Goal: Information Seeking & Learning: Compare options

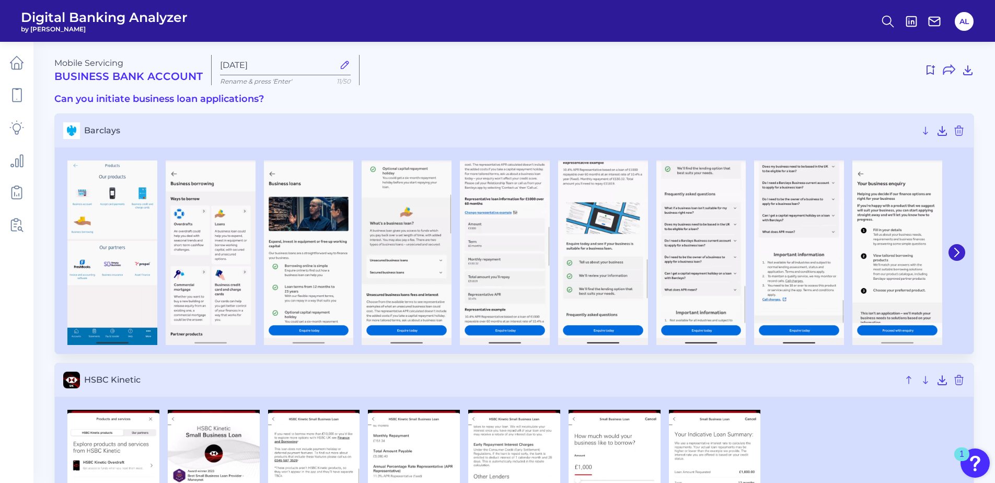
scroll to position [994, 0]
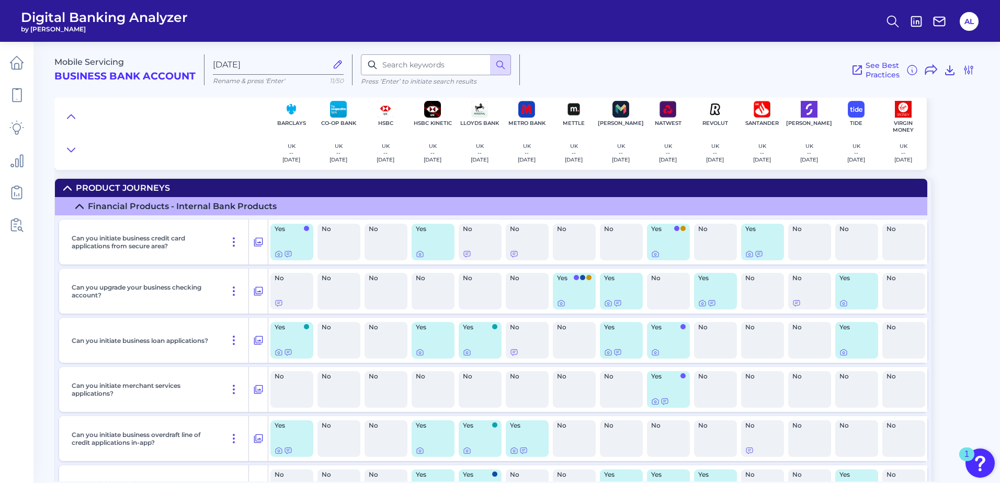
scroll to position [36, 0]
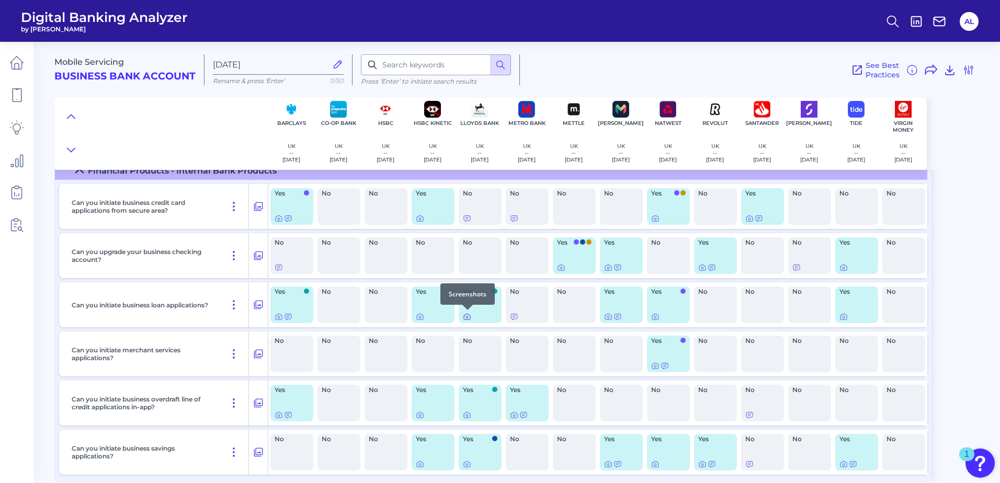
click at [465, 316] on icon at bounding box center [467, 317] width 8 height 8
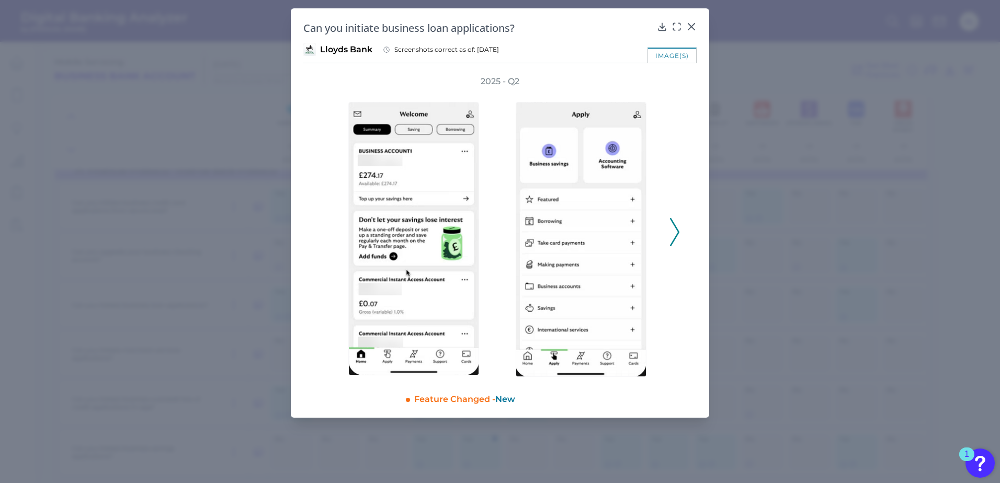
click at [672, 233] on icon at bounding box center [674, 232] width 9 height 28
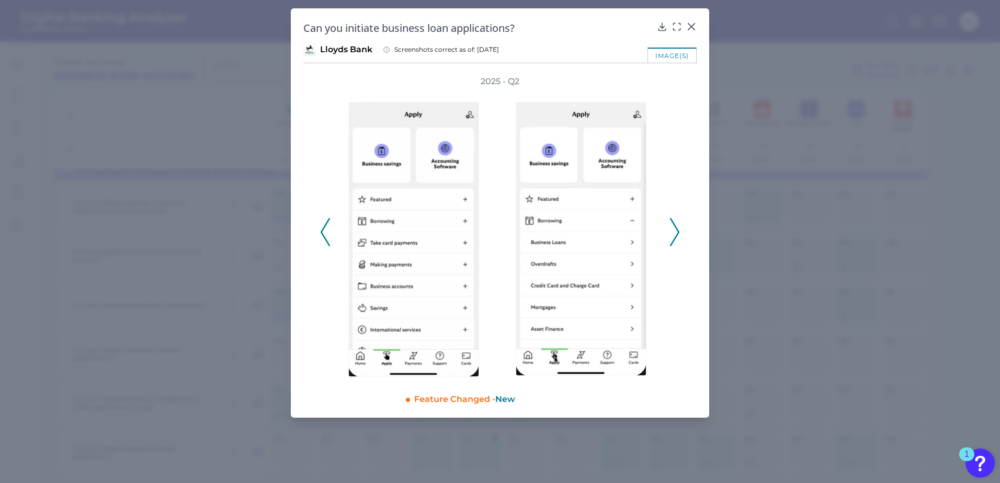
click at [671, 228] on icon at bounding box center [674, 232] width 9 height 28
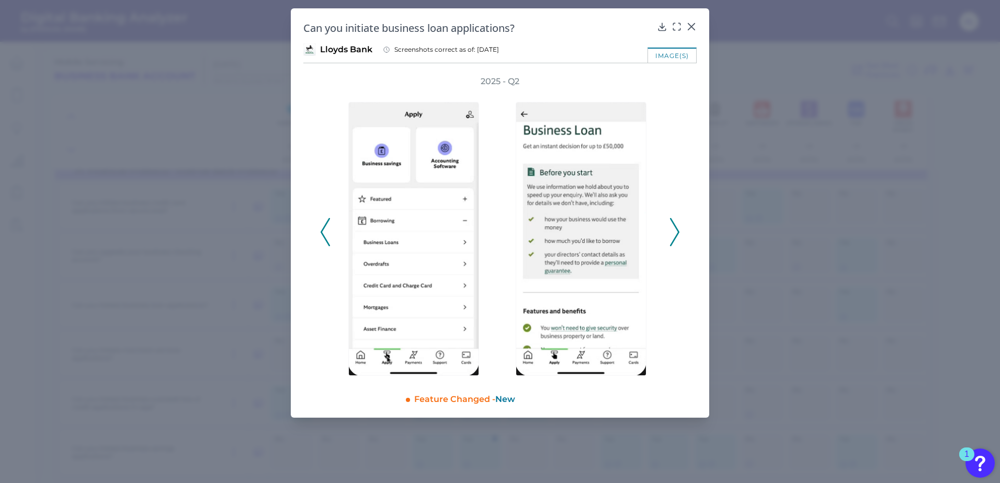
click at [671, 228] on icon at bounding box center [674, 232] width 9 height 28
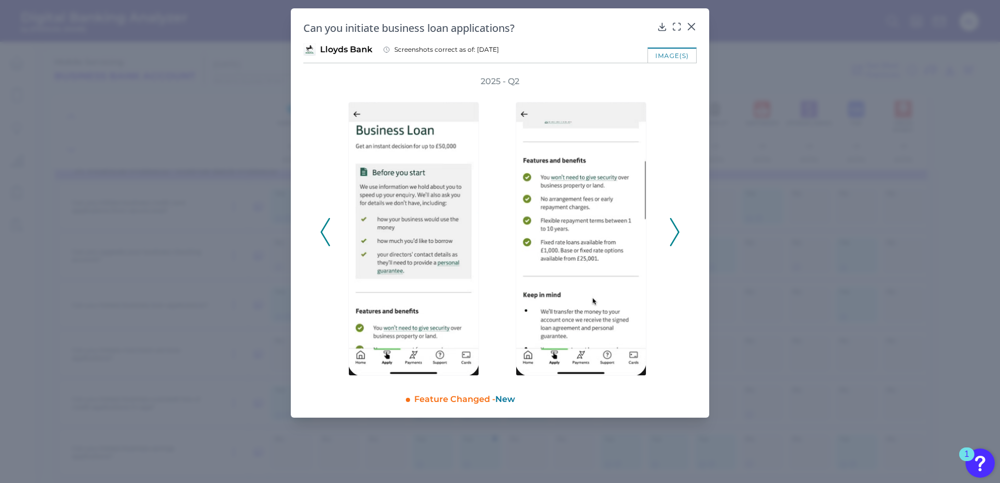
click at [671, 228] on icon at bounding box center [674, 232] width 9 height 28
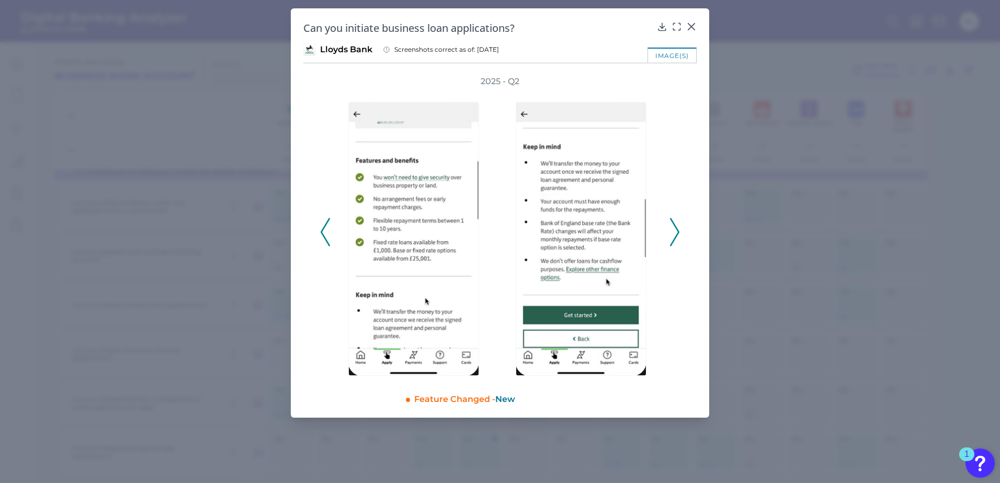
click at [671, 228] on icon at bounding box center [674, 232] width 9 height 28
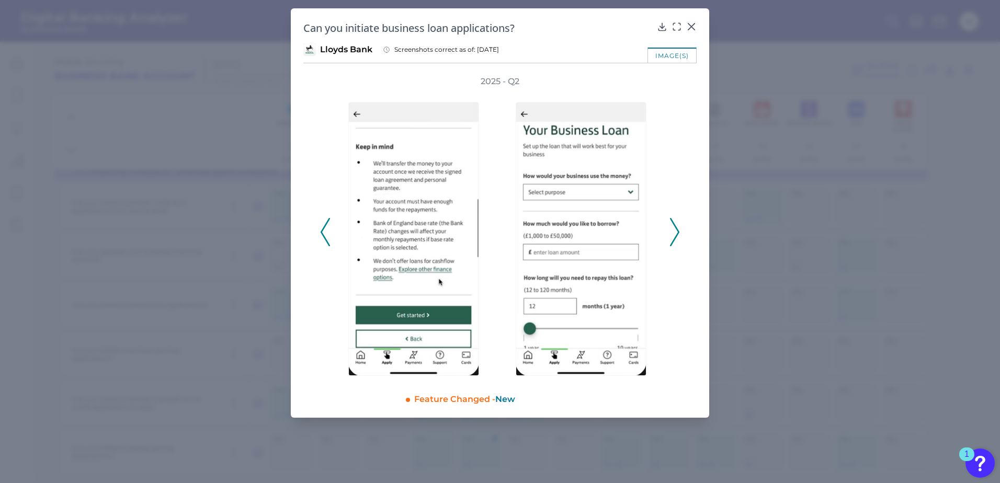
click at [671, 228] on icon at bounding box center [674, 232] width 9 height 28
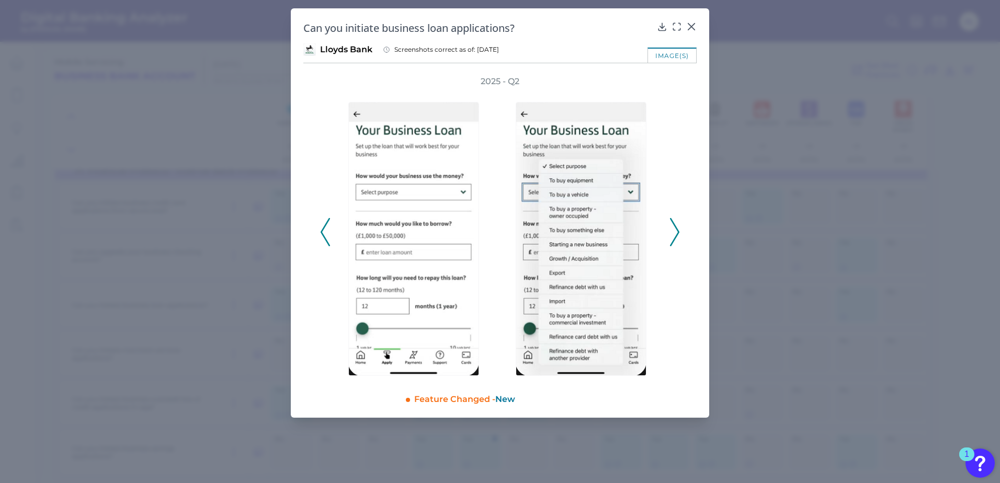
click at [671, 228] on icon at bounding box center [674, 232] width 9 height 28
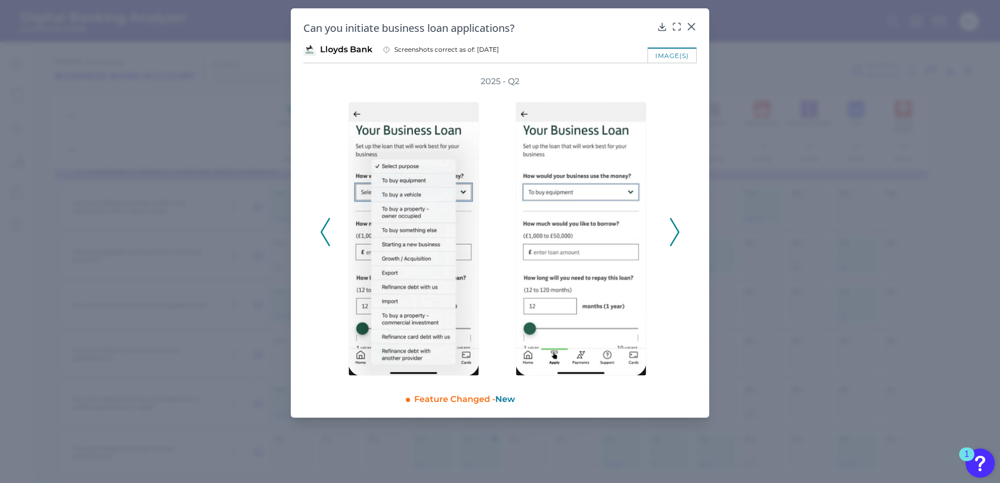
click at [671, 228] on icon at bounding box center [674, 232] width 9 height 28
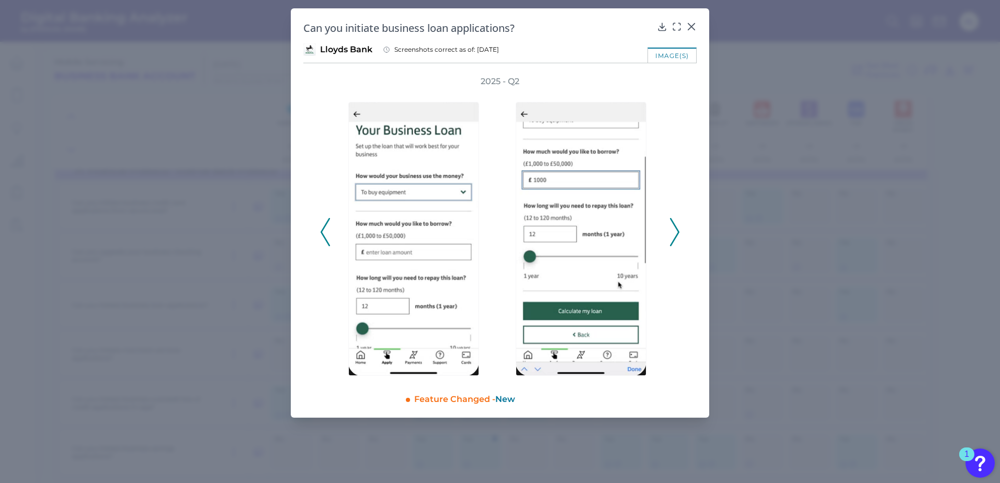
click at [671, 228] on icon at bounding box center [674, 232] width 9 height 28
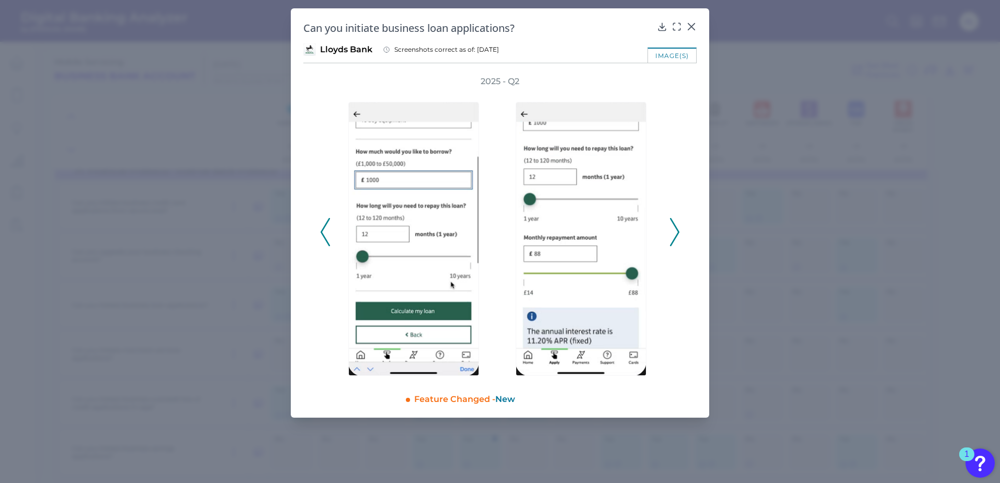
click at [671, 228] on icon at bounding box center [674, 232] width 9 height 28
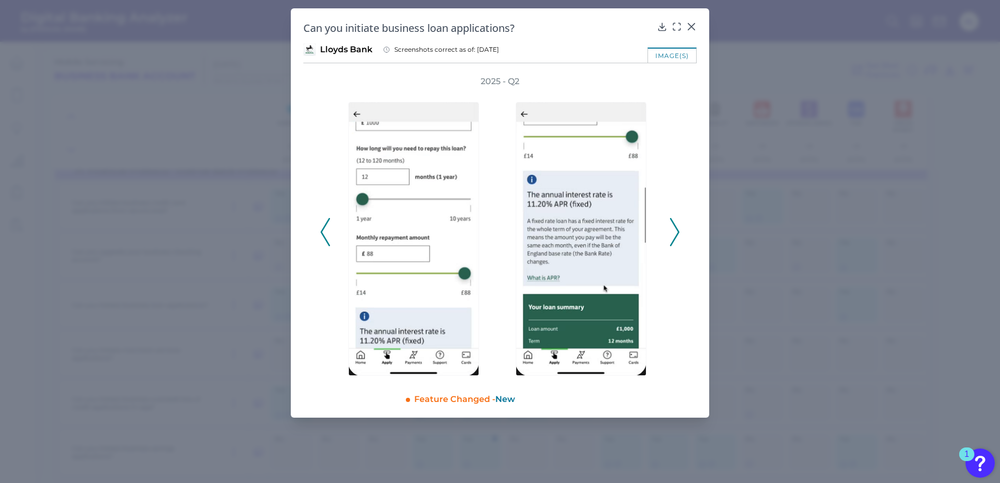
click at [671, 228] on icon at bounding box center [674, 232] width 9 height 28
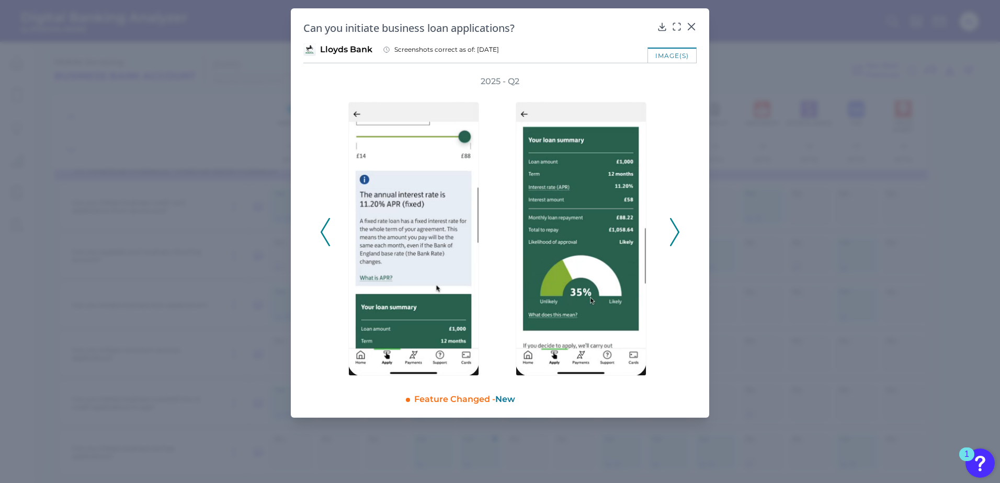
click at [671, 228] on icon at bounding box center [674, 232] width 9 height 28
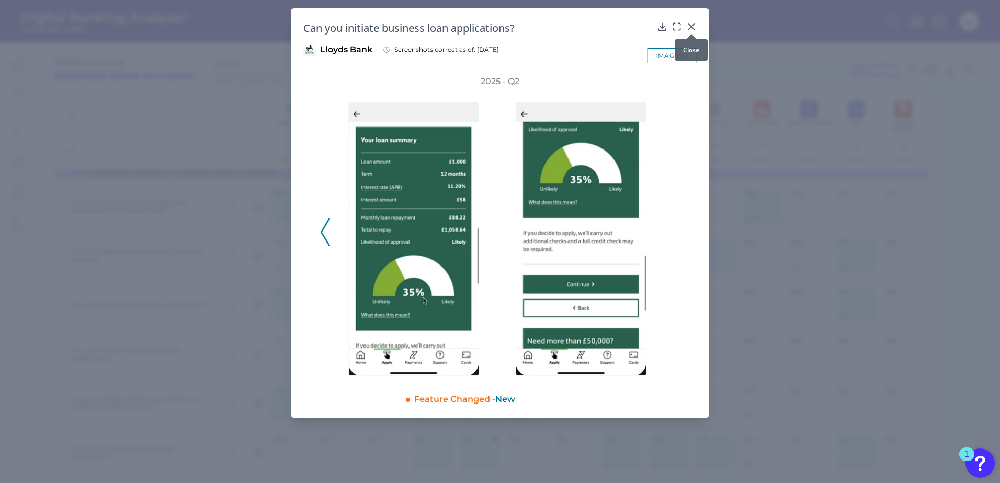
click at [692, 23] on icon at bounding box center [691, 26] width 10 height 10
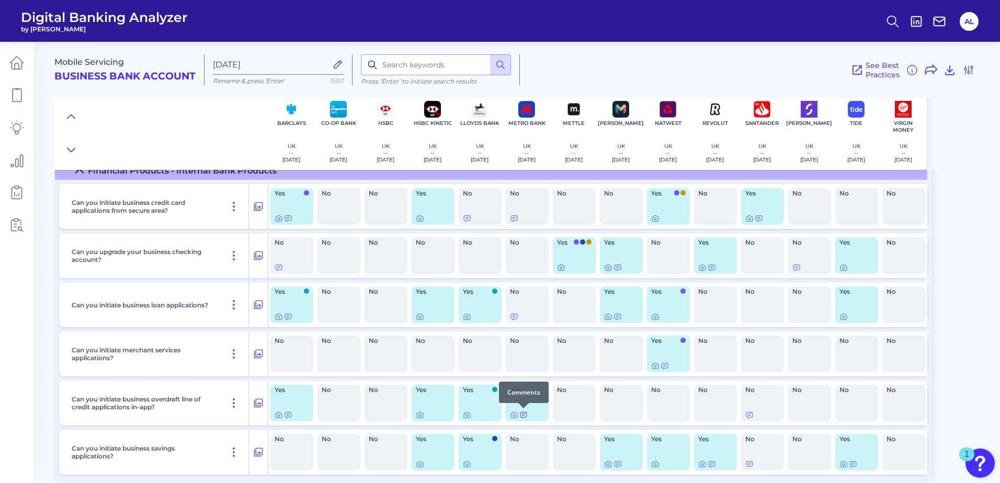
click at [523, 416] on icon at bounding box center [523, 415] width 8 height 8
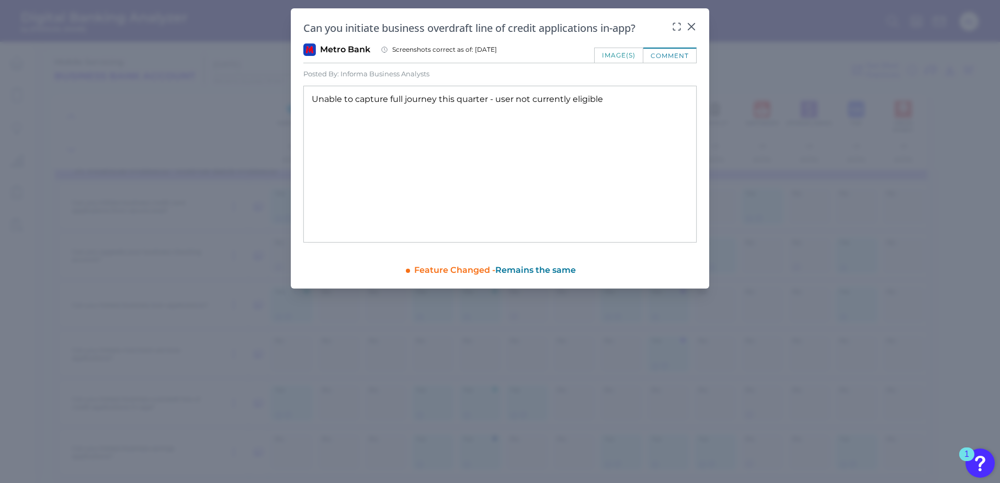
click at [693, 25] on icon at bounding box center [691, 27] width 6 height 6
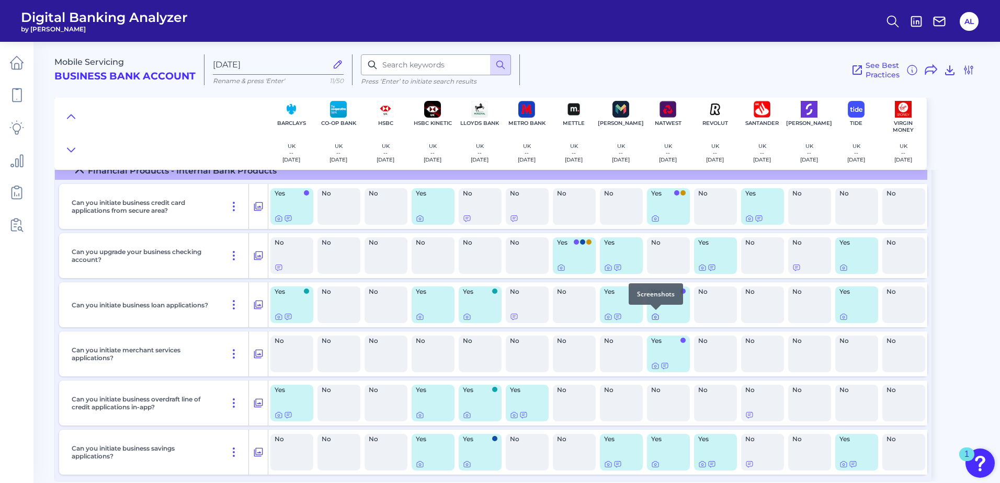
click at [652, 318] on icon at bounding box center [655, 317] width 8 height 8
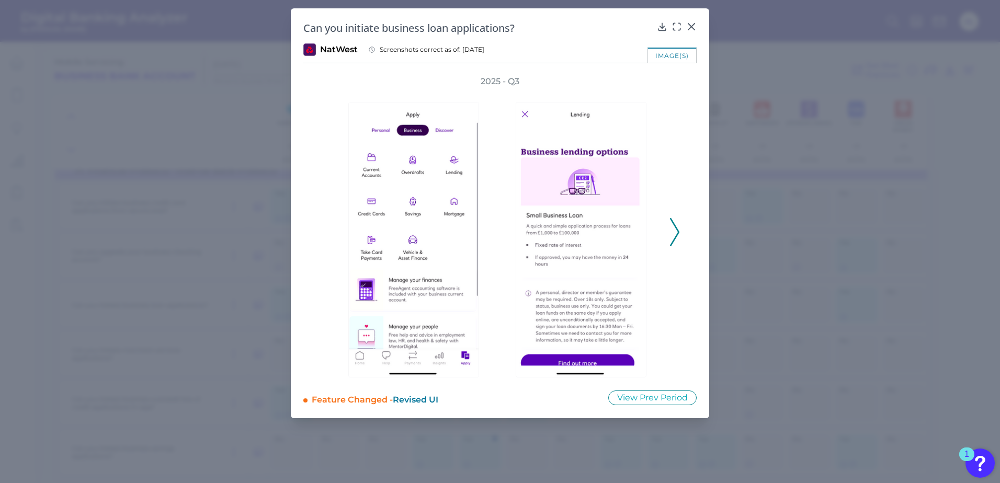
click at [678, 233] on polyline at bounding box center [674, 232] width 8 height 27
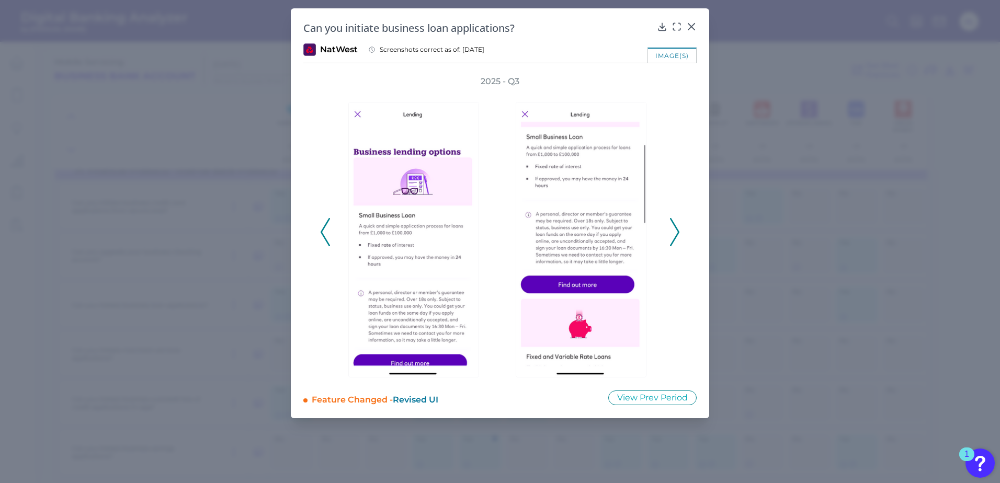
click at [678, 233] on polyline at bounding box center [674, 232] width 8 height 27
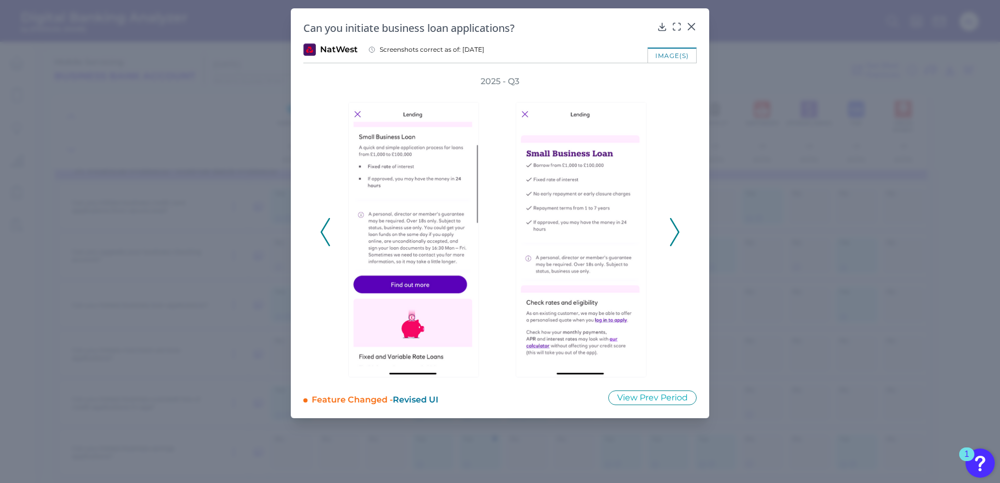
click at [678, 233] on polyline at bounding box center [674, 232] width 8 height 27
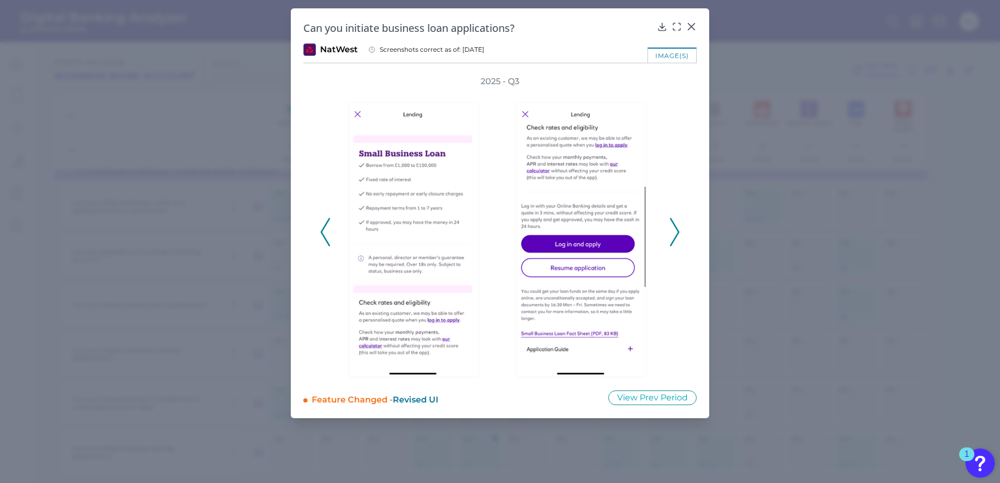
click at [678, 233] on polyline at bounding box center [674, 232] width 8 height 27
click at [668, 235] on div "2025 - Q3" at bounding box center [500, 227] width 360 height 302
click at [674, 231] on icon at bounding box center [674, 232] width 9 height 28
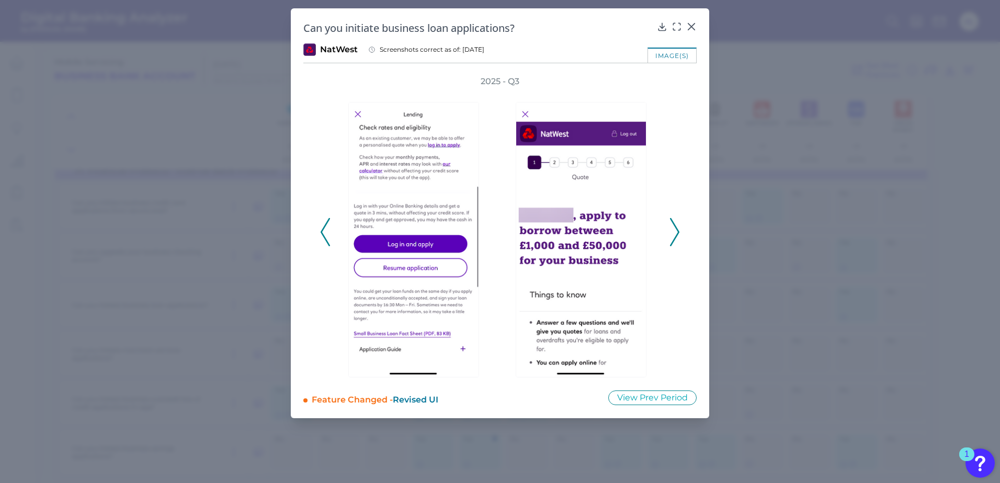
click at [674, 231] on icon at bounding box center [674, 232] width 9 height 28
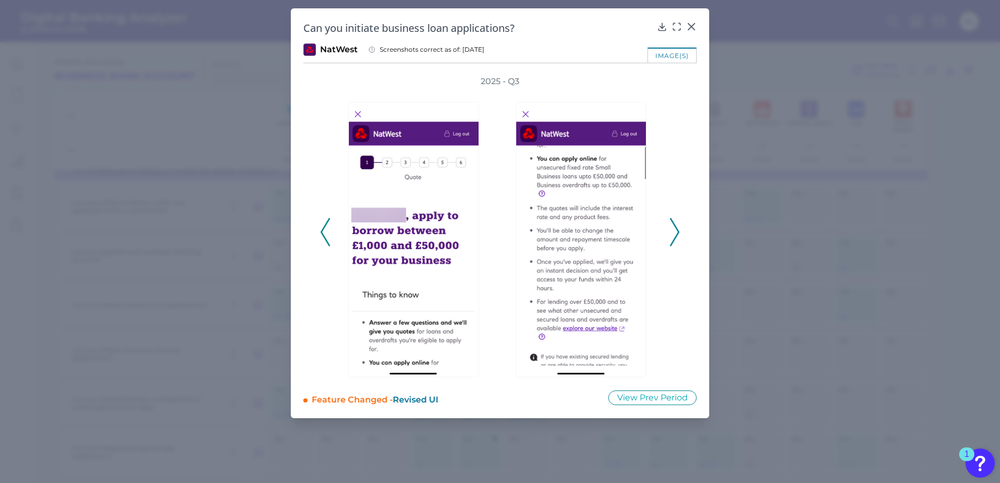
click at [324, 227] on polyline at bounding box center [325, 232] width 8 height 27
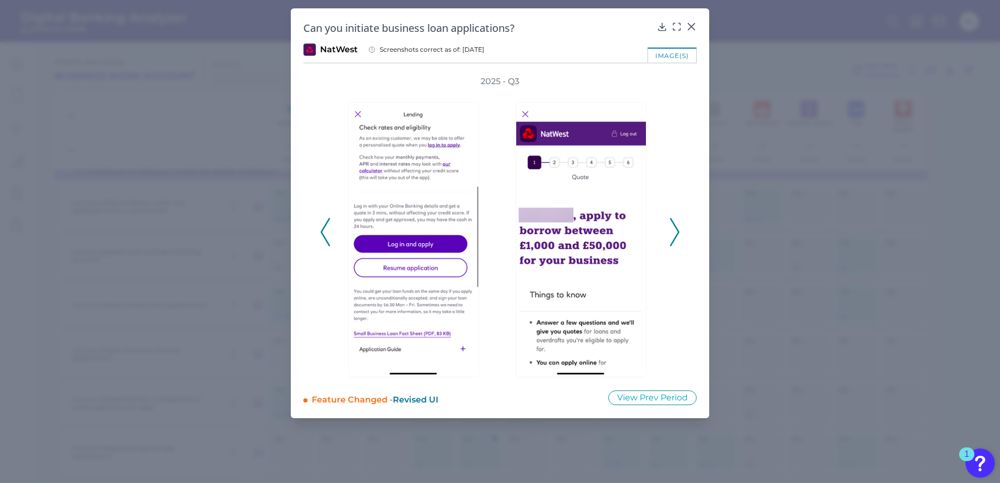
click at [674, 230] on icon at bounding box center [674, 232] width 9 height 28
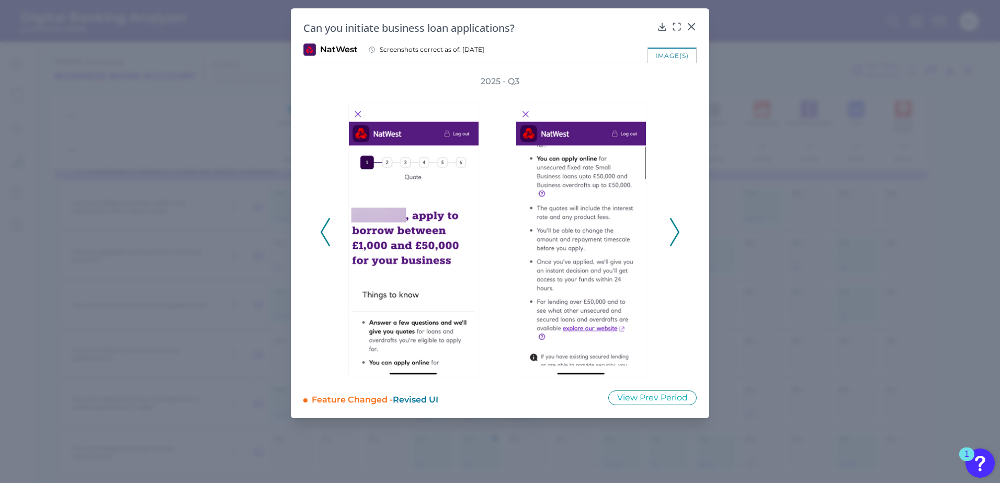
click at [673, 229] on icon at bounding box center [674, 232] width 9 height 28
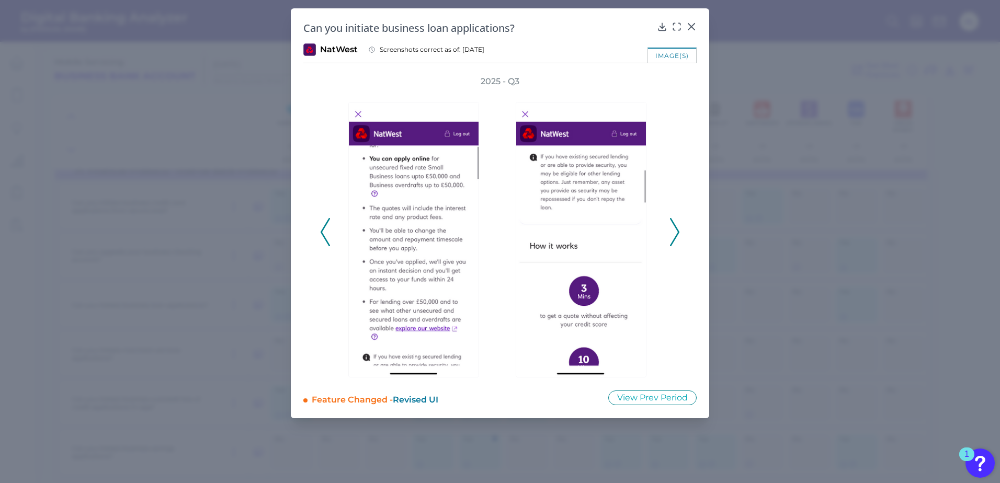
click at [673, 229] on icon at bounding box center [674, 232] width 9 height 28
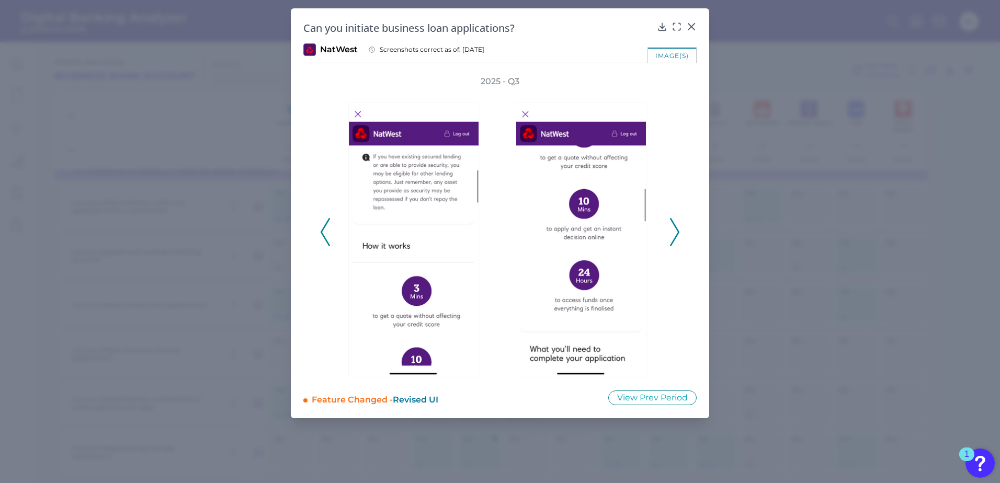
click at [673, 229] on icon at bounding box center [674, 232] width 9 height 28
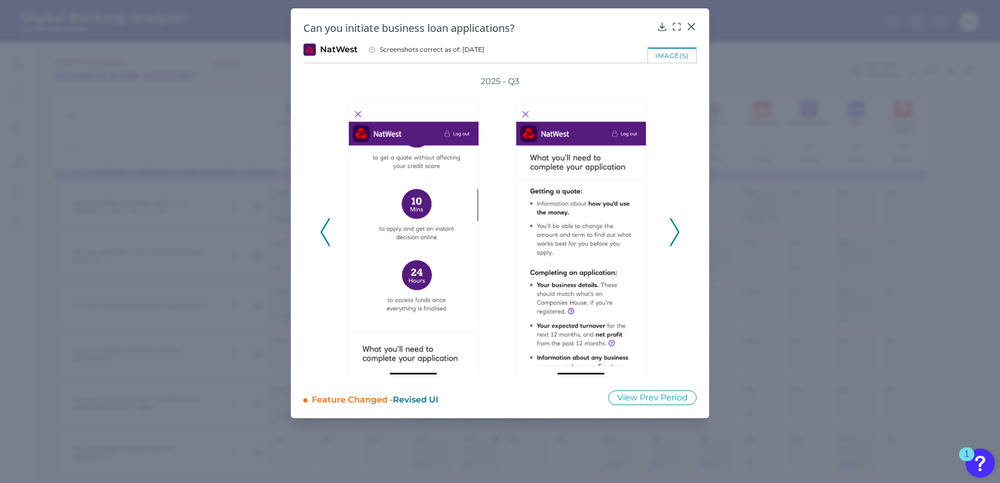
click at [673, 229] on icon at bounding box center [674, 232] width 9 height 28
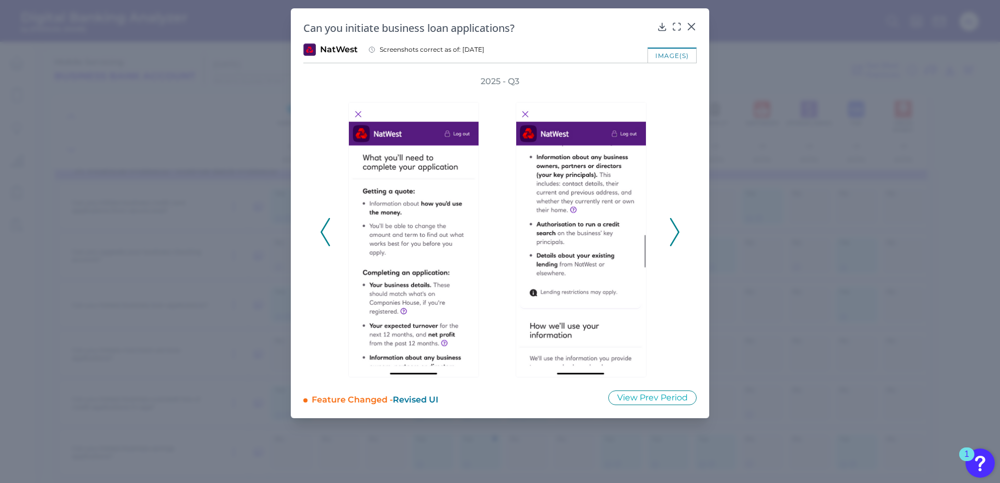
click at [673, 229] on icon at bounding box center [674, 232] width 9 height 28
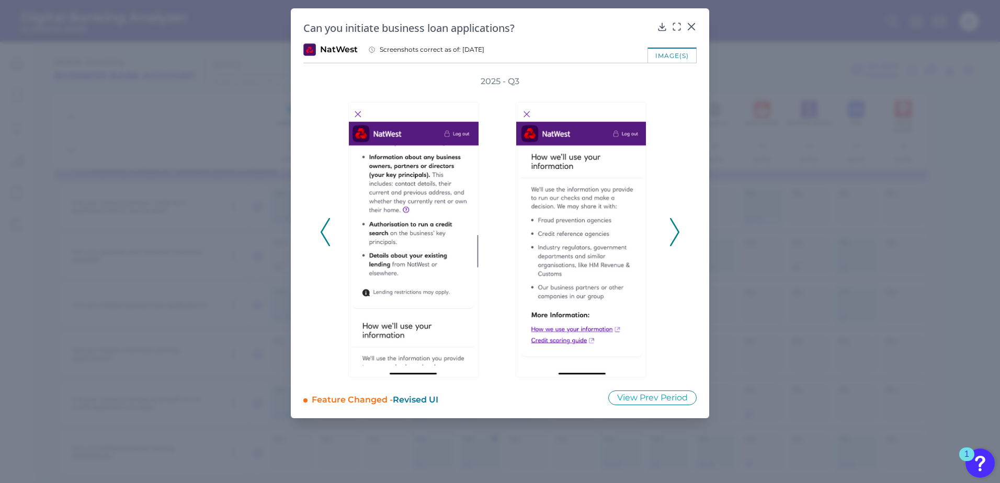
click at [673, 229] on icon at bounding box center [674, 232] width 9 height 28
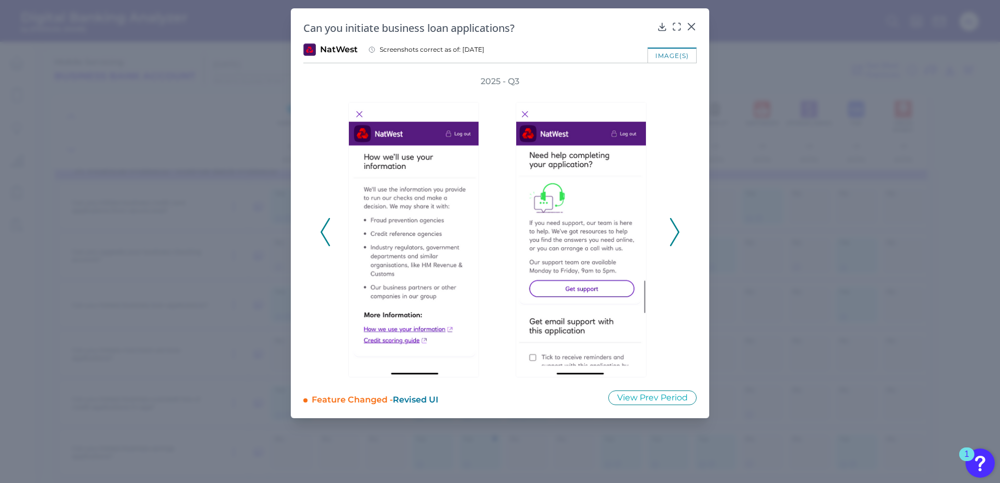
click at [673, 229] on icon at bounding box center [674, 232] width 9 height 28
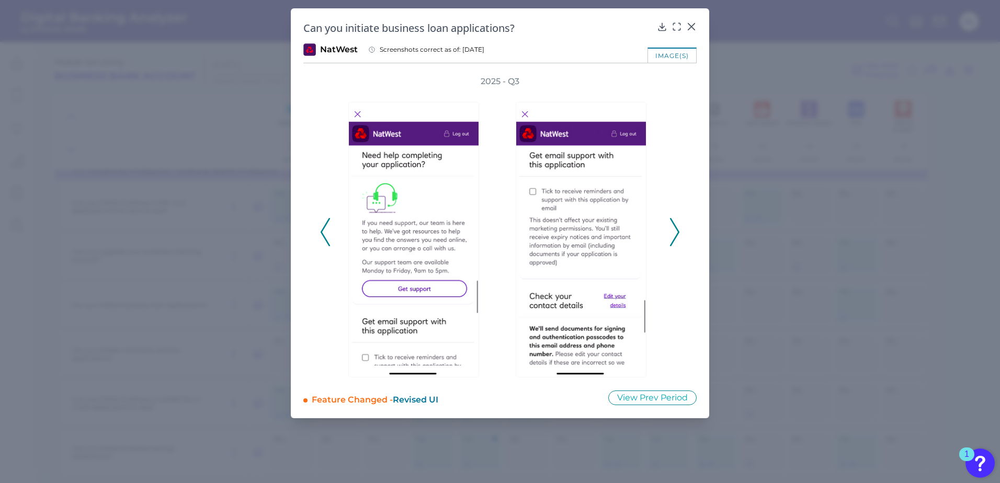
click at [673, 229] on icon at bounding box center [674, 232] width 9 height 28
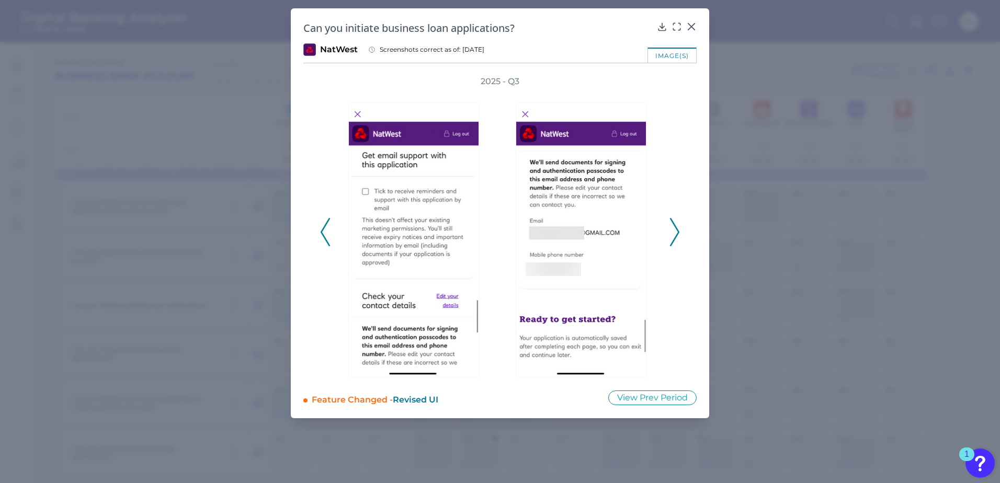
click at [673, 229] on icon at bounding box center [674, 232] width 9 height 28
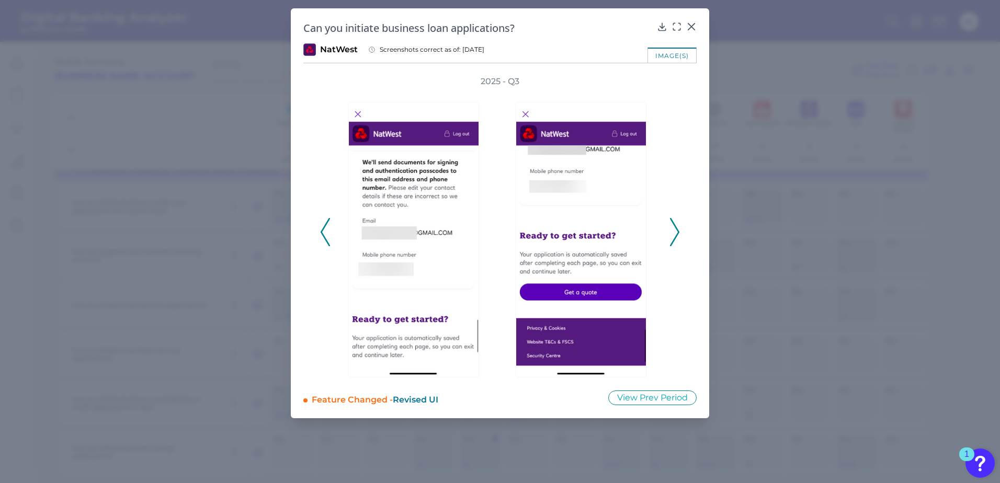
click at [673, 229] on icon at bounding box center [674, 232] width 9 height 28
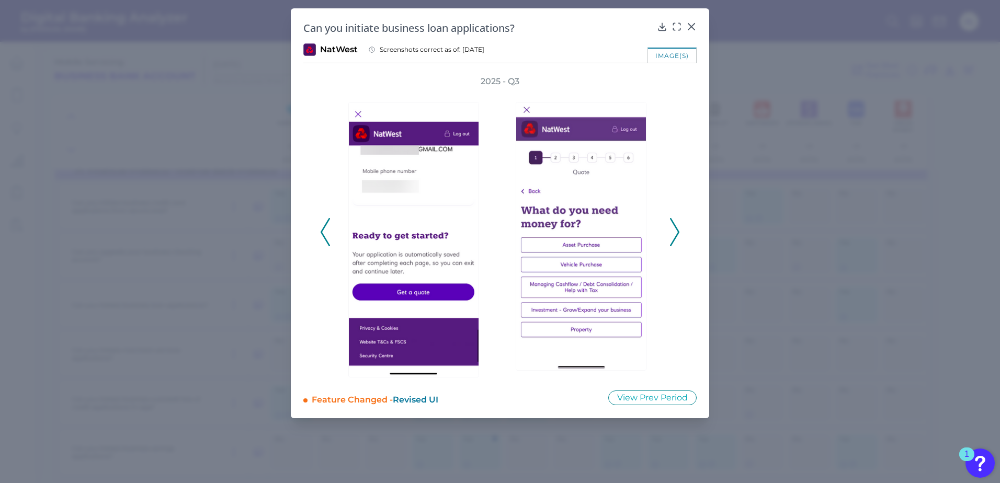
click at [673, 229] on icon at bounding box center [674, 232] width 9 height 28
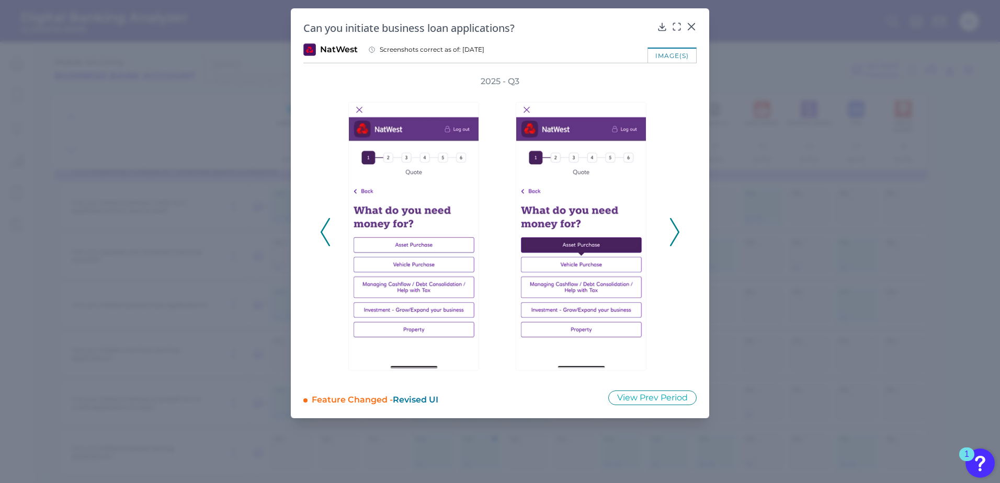
click at [673, 229] on icon at bounding box center [674, 232] width 9 height 28
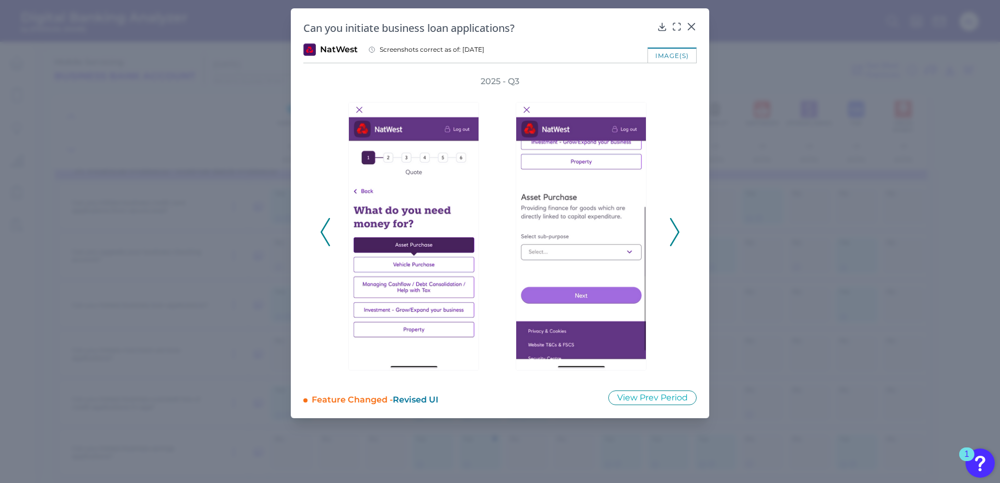
click at [673, 229] on icon at bounding box center [674, 232] width 9 height 28
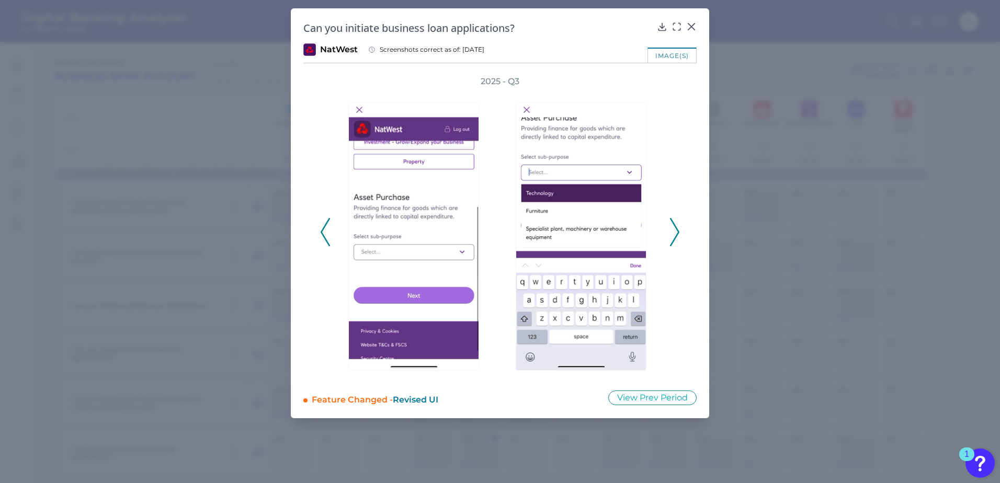
click at [673, 229] on icon at bounding box center [674, 232] width 9 height 28
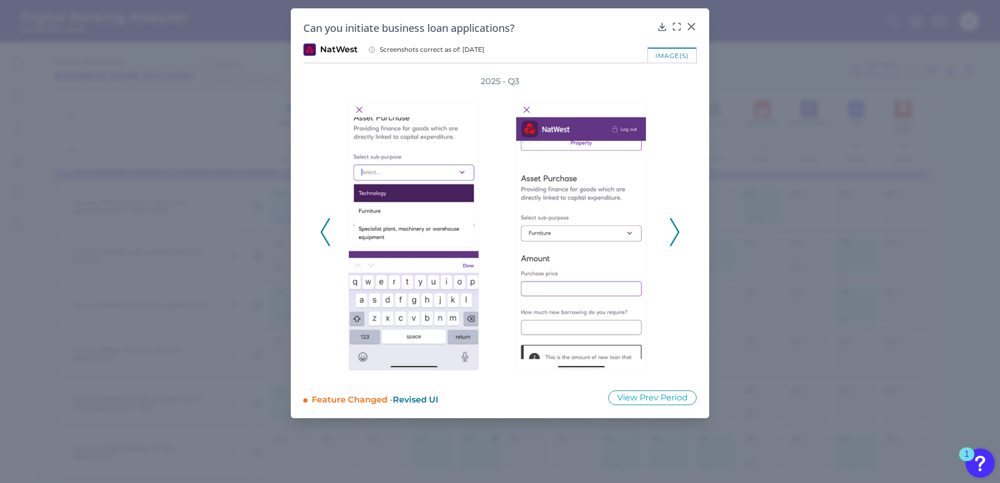
click at [673, 229] on icon at bounding box center [674, 232] width 9 height 28
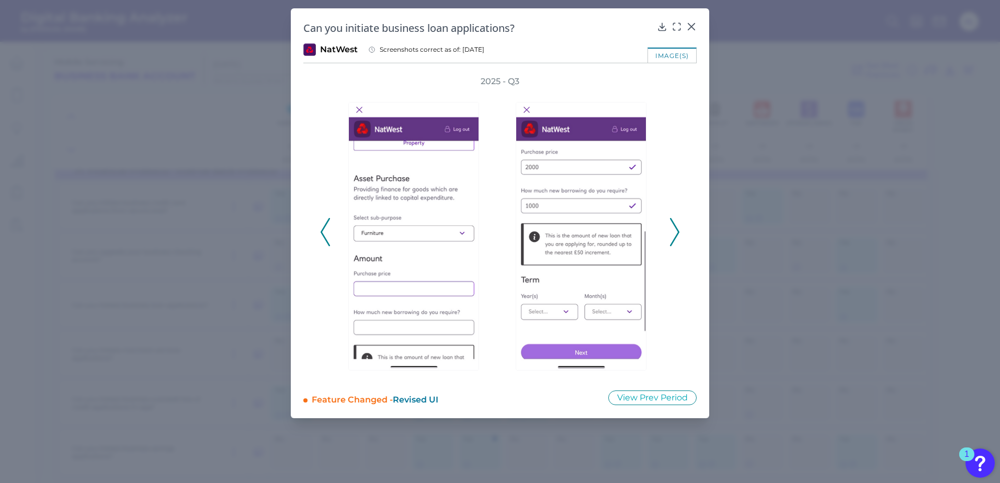
click at [673, 229] on icon at bounding box center [674, 232] width 9 height 28
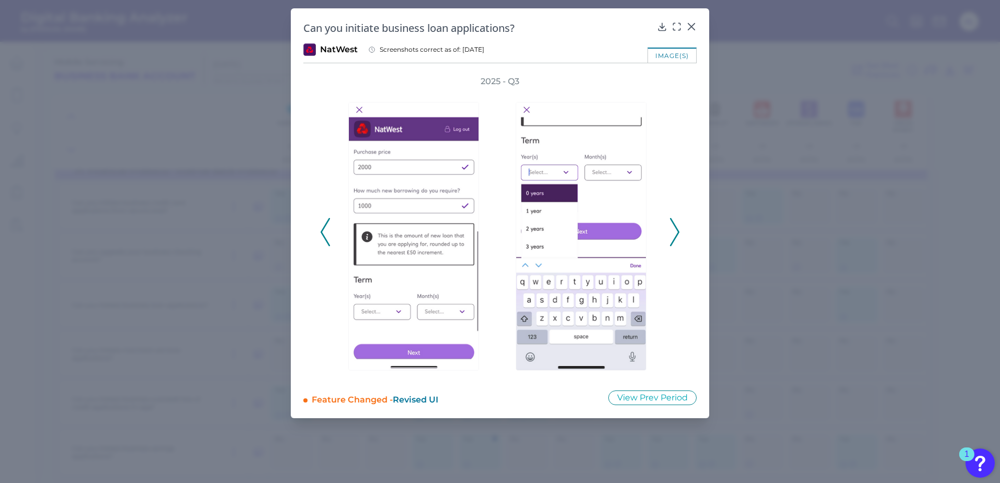
click at [673, 229] on icon at bounding box center [674, 232] width 9 height 28
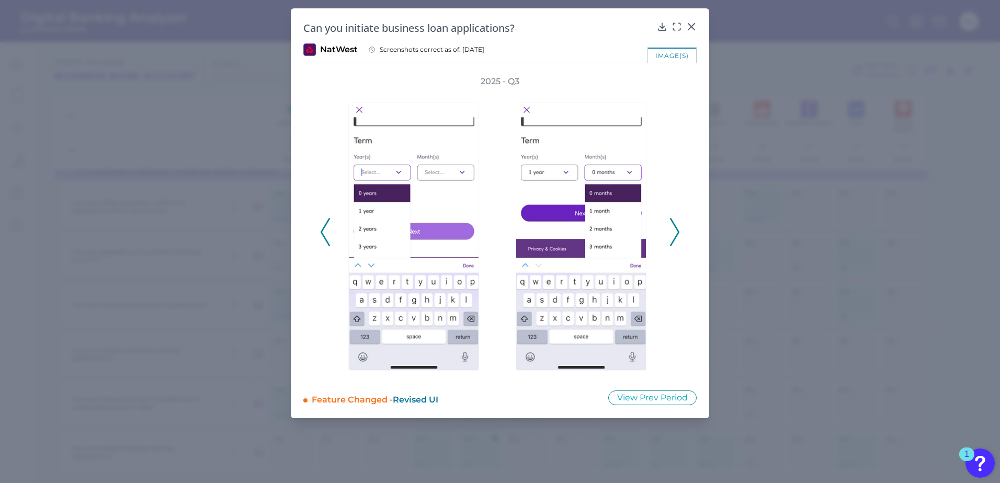
click at [673, 229] on icon at bounding box center [674, 232] width 9 height 28
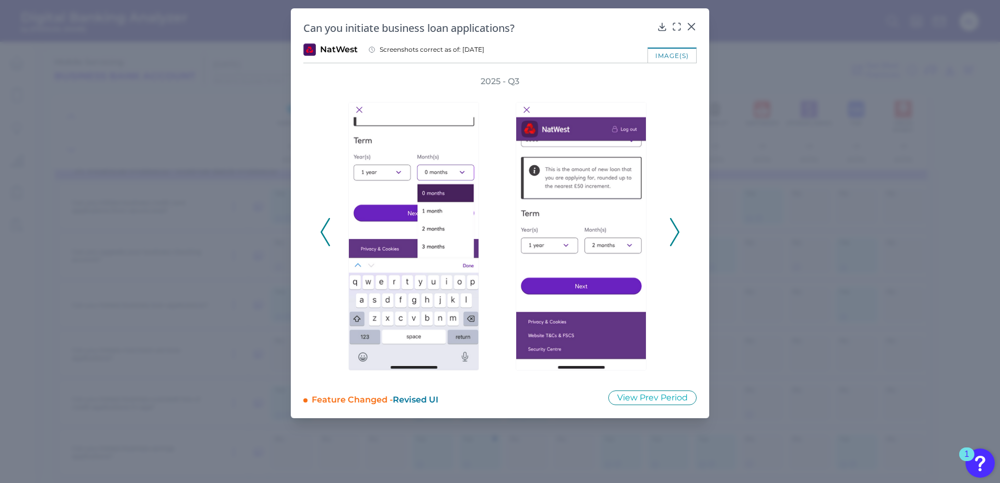
click at [673, 229] on icon at bounding box center [674, 232] width 9 height 28
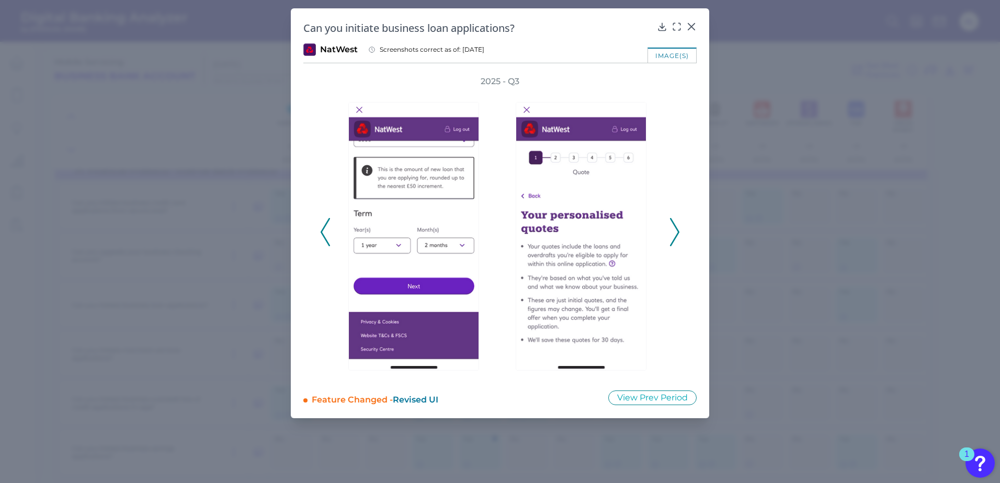
click at [673, 229] on icon at bounding box center [674, 232] width 9 height 28
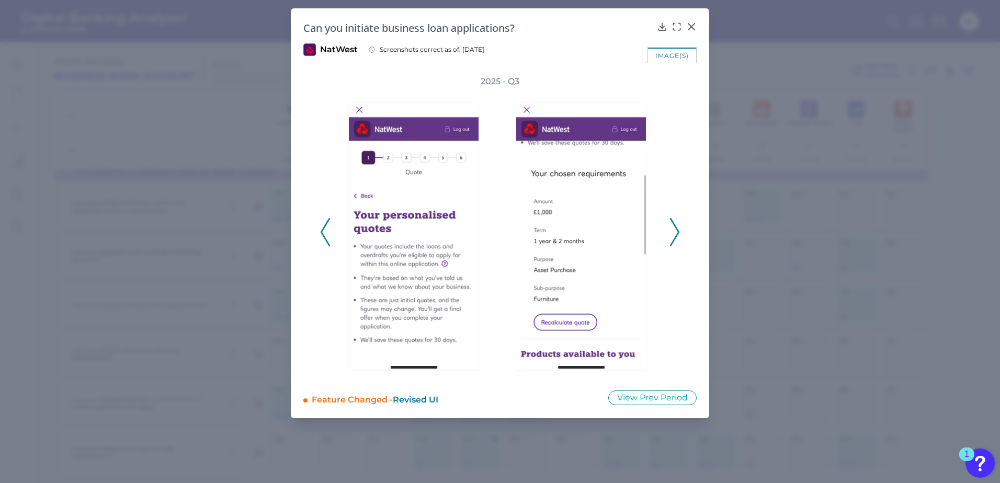
click at [673, 229] on icon at bounding box center [674, 232] width 9 height 28
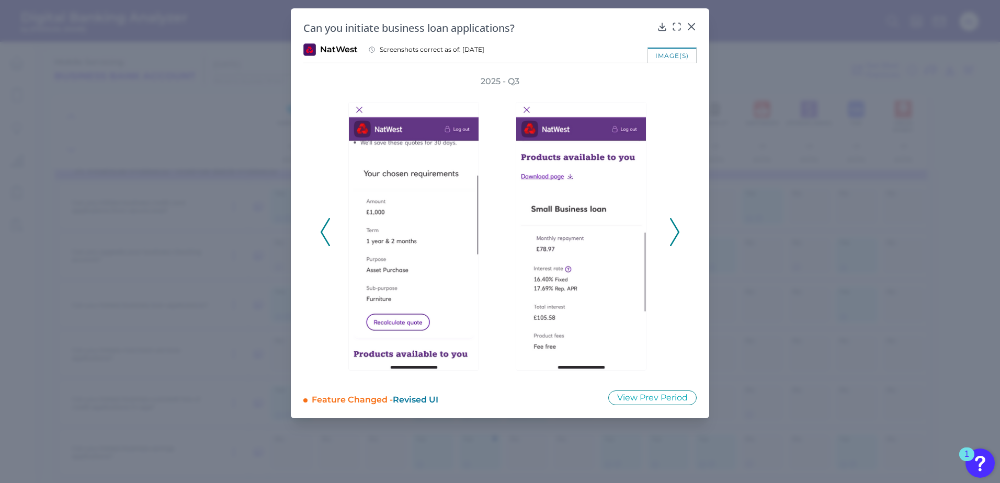
click at [673, 229] on icon at bounding box center [674, 232] width 9 height 28
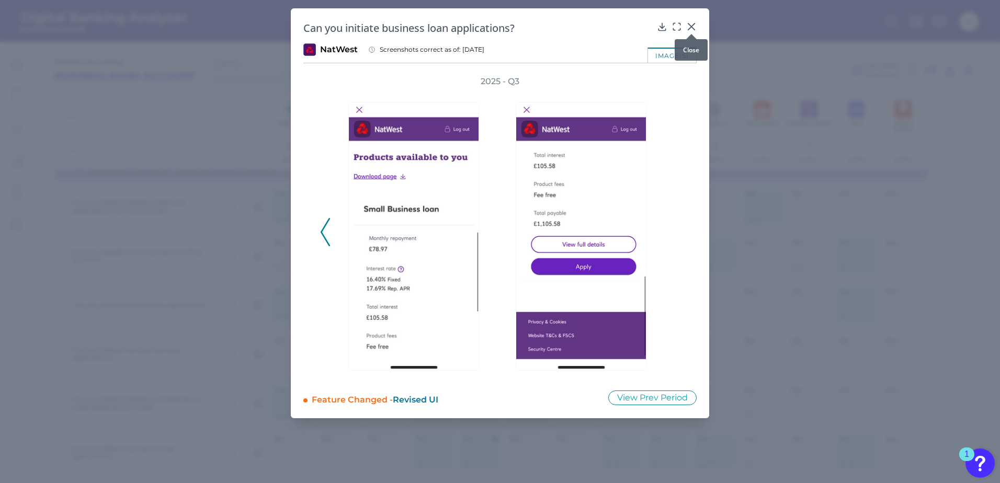
click at [689, 26] on icon at bounding box center [691, 26] width 10 height 10
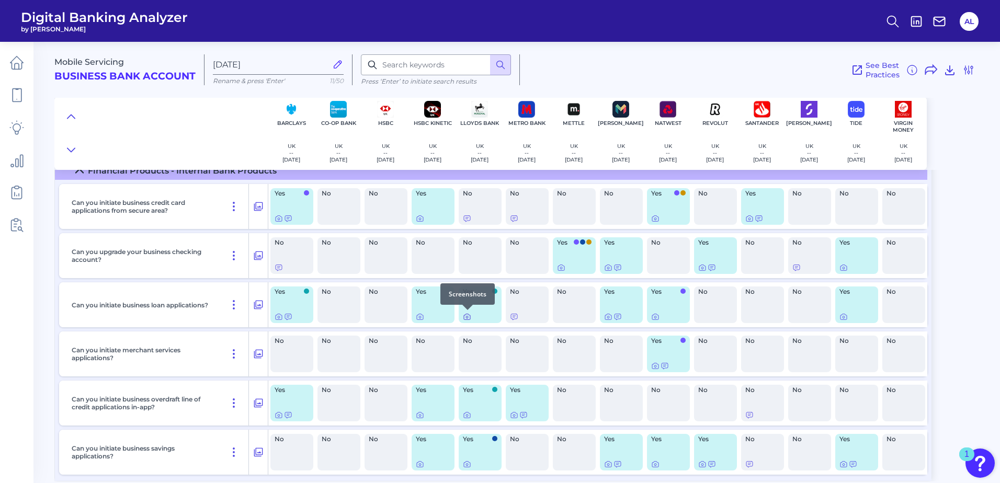
click at [471, 318] on icon at bounding box center [467, 317] width 8 height 8
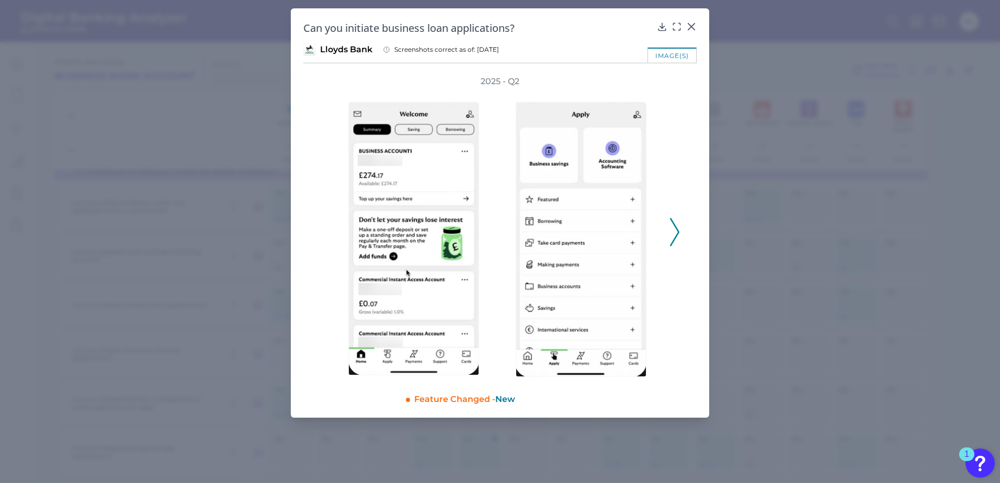
click at [676, 225] on icon at bounding box center [674, 232] width 9 height 28
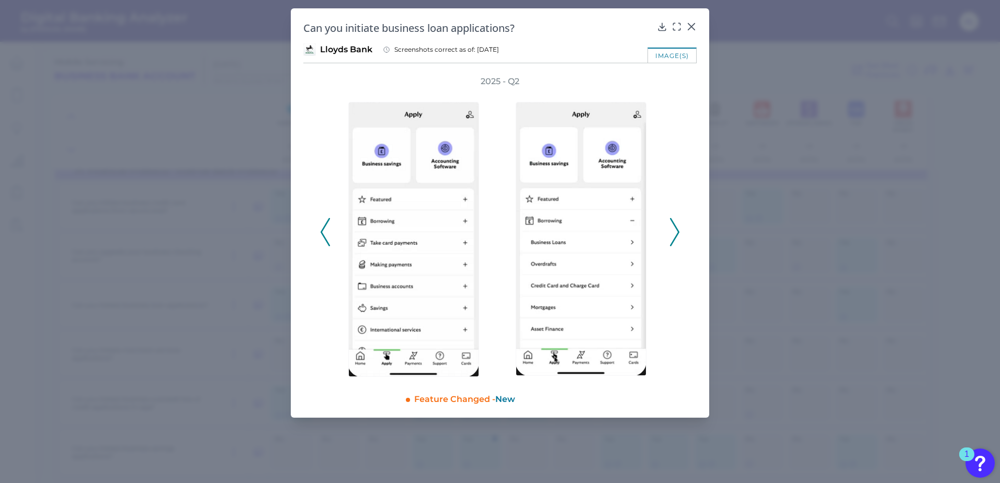
click at [676, 225] on icon at bounding box center [674, 232] width 9 height 28
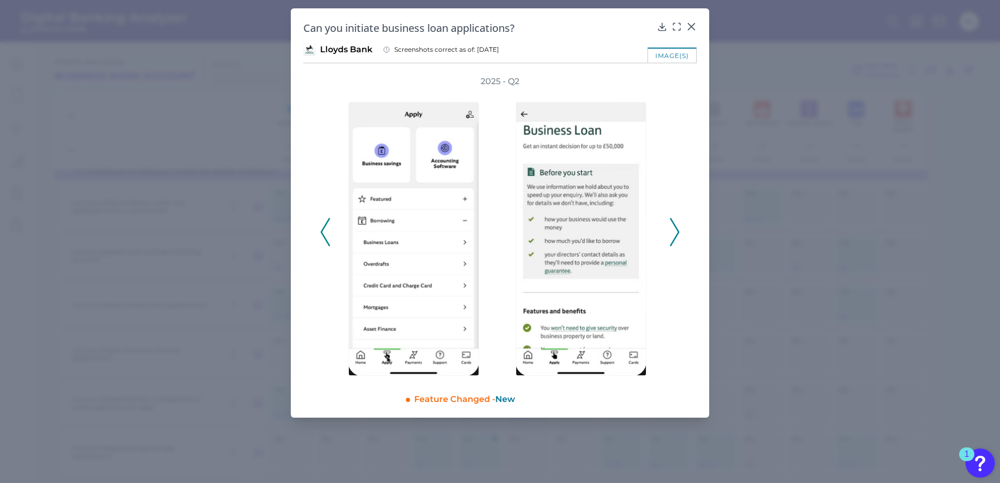
click at [676, 225] on icon at bounding box center [674, 232] width 9 height 28
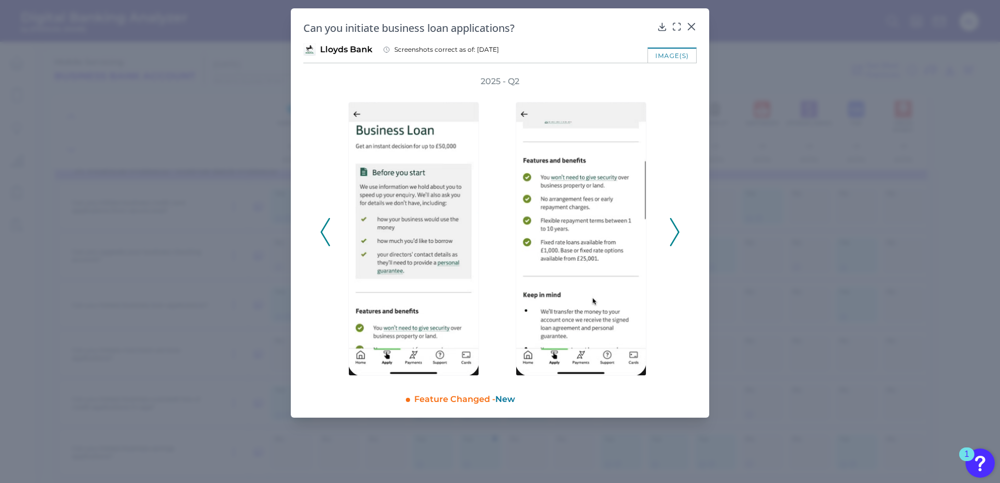
click at [676, 225] on icon at bounding box center [674, 232] width 9 height 28
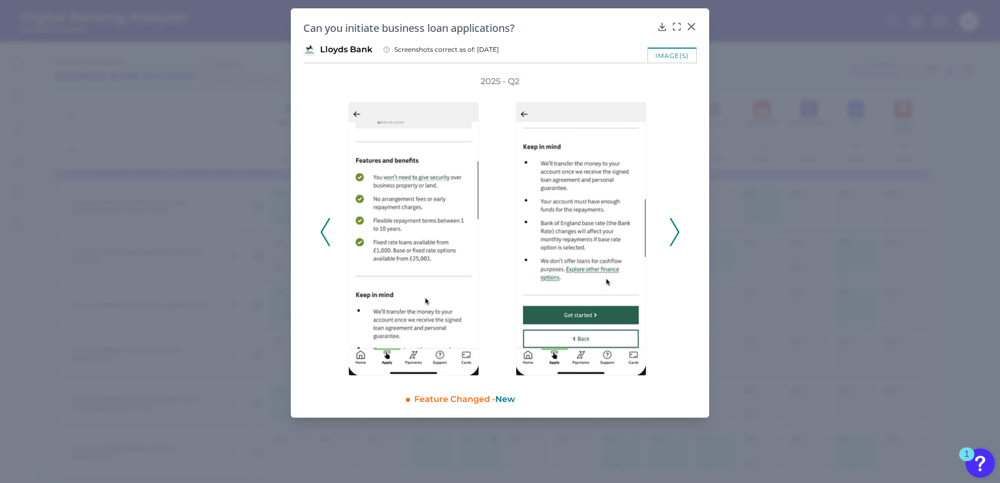
click at [676, 225] on icon at bounding box center [674, 232] width 9 height 28
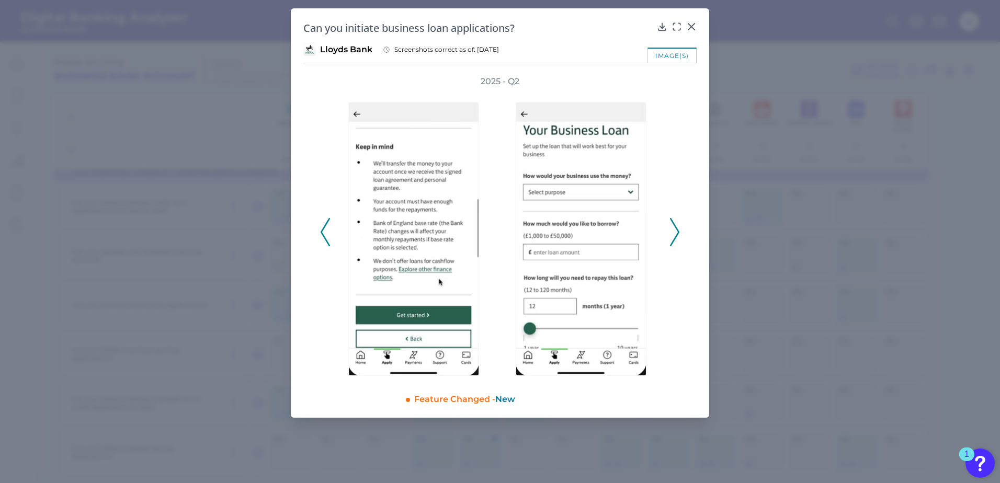
click at [676, 225] on icon at bounding box center [674, 232] width 9 height 28
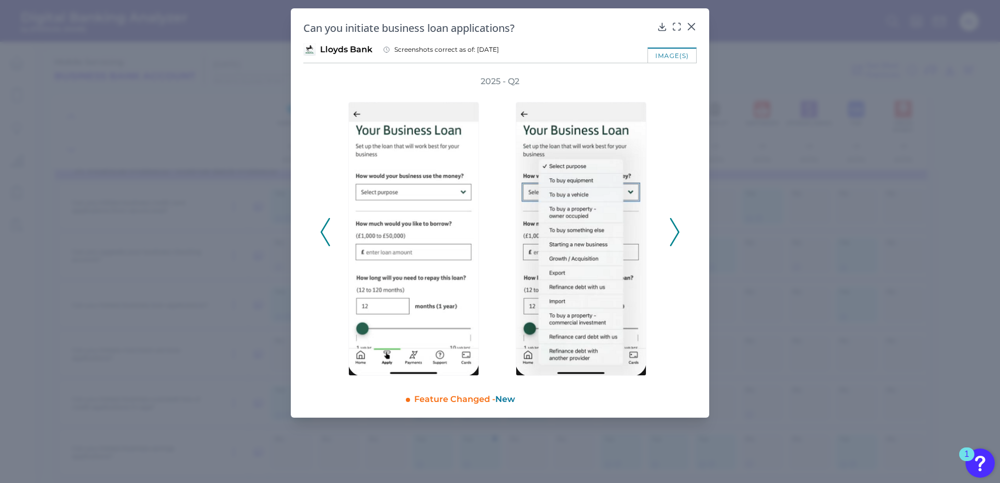
click at [676, 225] on icon at bounding box center [674, 232] width 9 height 28
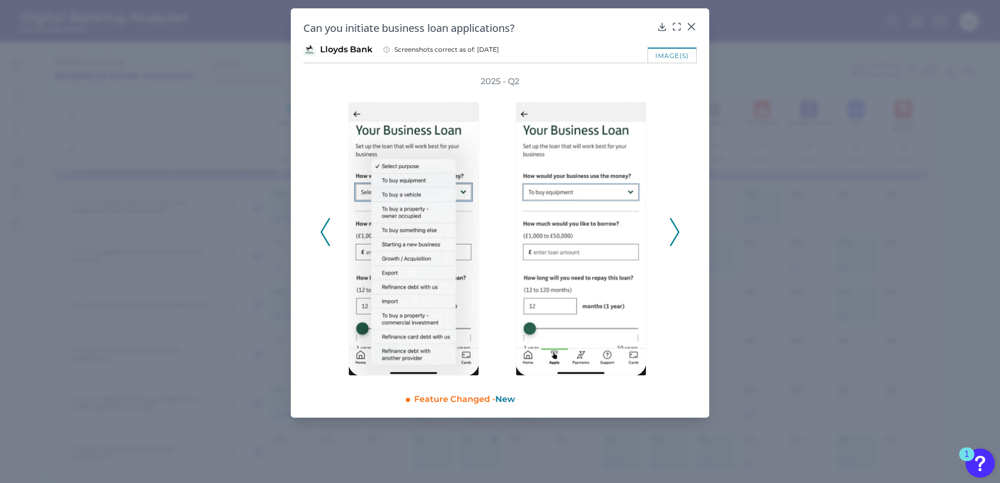
click at [676, 225] on icon at bounding box center [674, 232] width 9 height 28
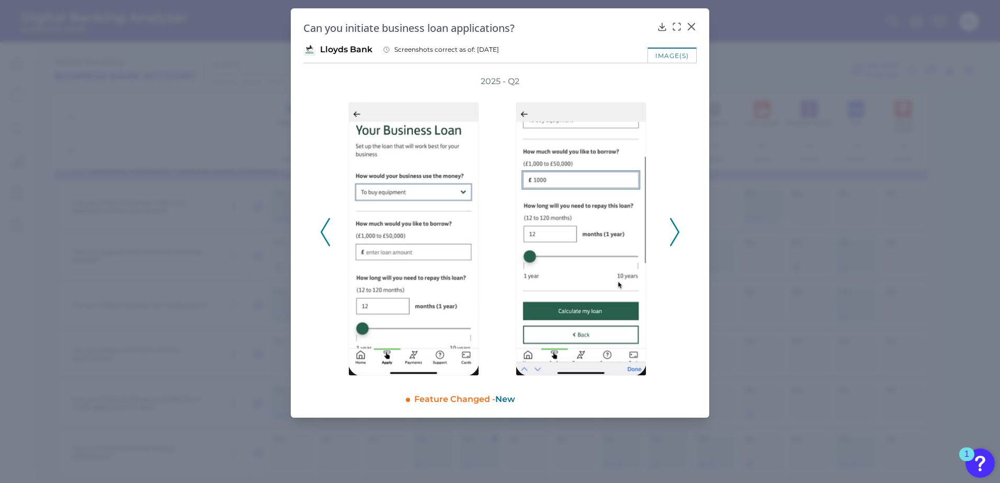
click at [676, 225] on icon at bounding box center [674, 232] width 9 height 28
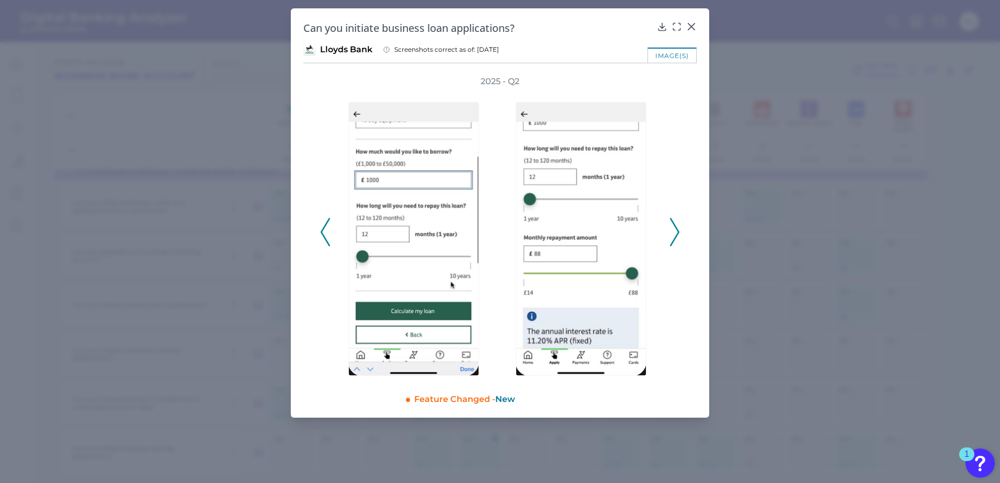
click at [676, 225] on icon at bounding box center [674, 232] width 9 height 28
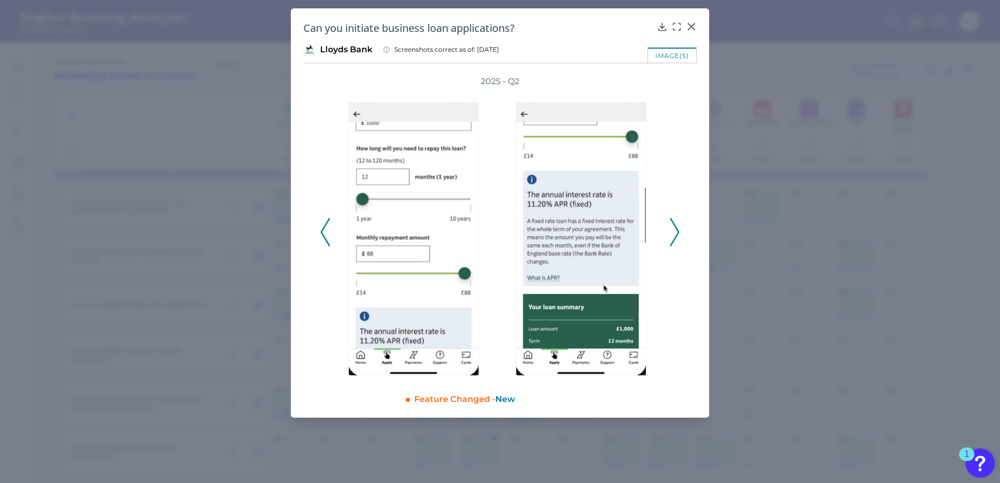
click at [676, 225] on icon at bounding box center [674, 232] width 9 height 28
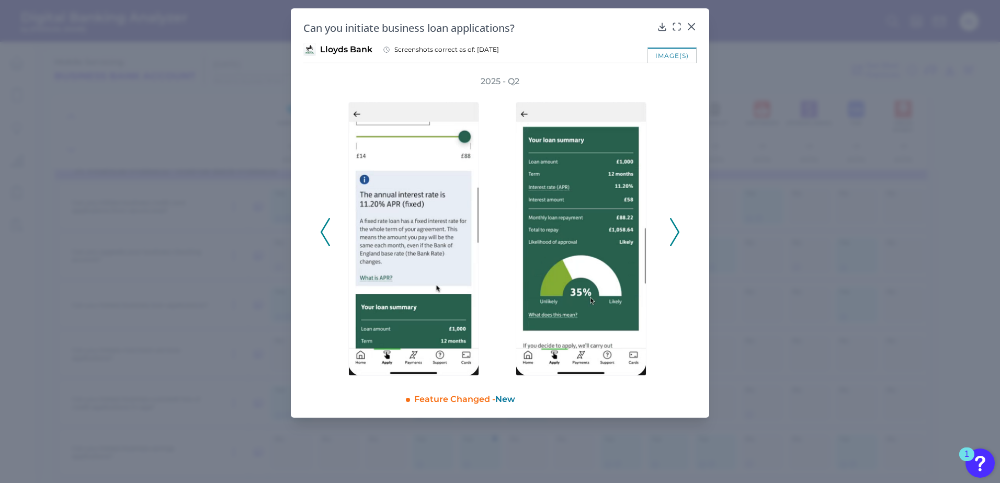
click at [676, 225] on icon at bounding box center [674, 232] width 9 height 28
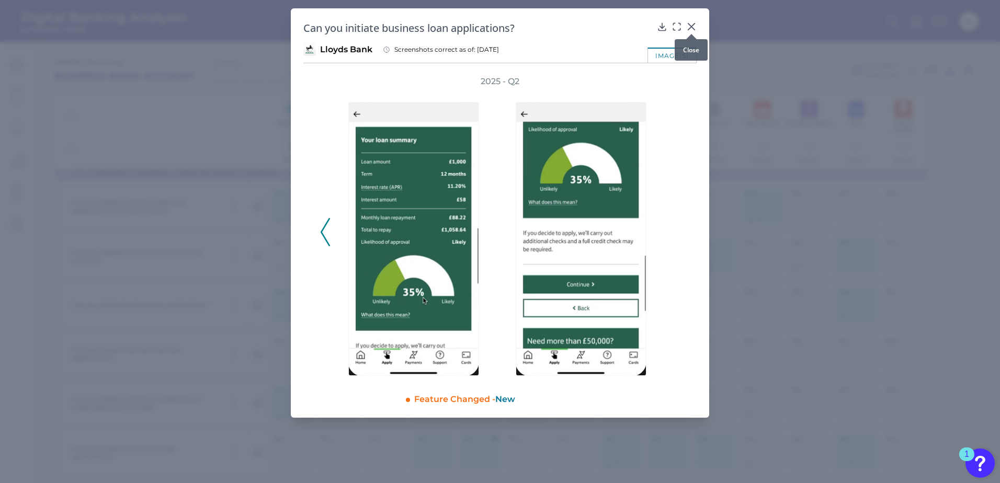
click at [691, 28] on icon at bounding box center [691, 26] width 10 height 10
